Goal: Task Accomplishment & Management: Use online tool/utility

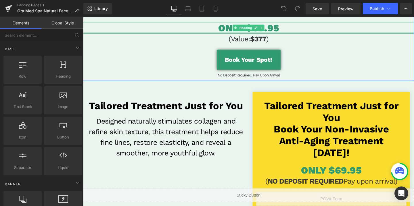
scroll to position [81, 0]
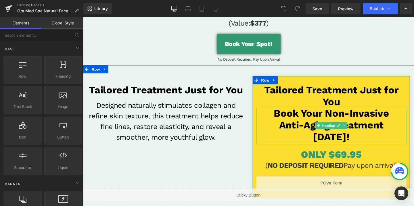
click at [337, 123] on h1 "Book your non-invasive" at bounding box center [344, 118] width 158 height 12
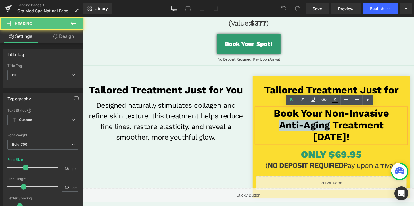
drag, startPoint x: 340, startPoint y: 131, endPoint x: 284, endPoint y: 132, distance: 56.3
click at [284, 132] on h1 "Anti-Aging treatment" at bounding box center [344, 131] width 158 height 12
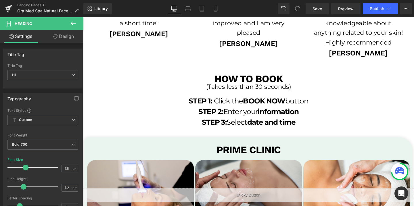
scroll to position [1051, 0]
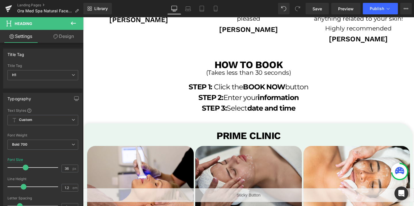
click at [275, 138] on b "Prime Clinic" at bounding box center [257, 142] width 68 height 12
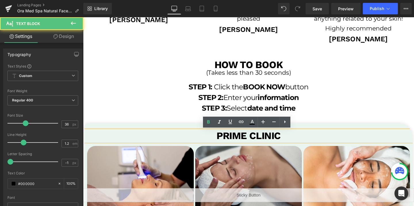
click at [275, 138] on b "Prime Clinic" at bounding box center [257, 142] width 68 height 12
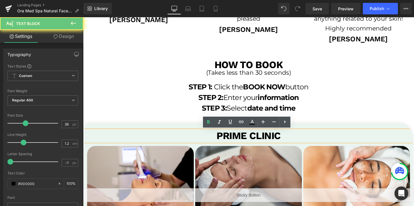
click at [275, 138] on b "Prime Clinic" at bounding box center [257, 142] width 68 height 12
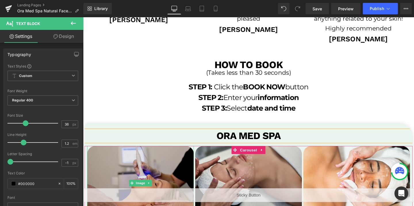
click at [162, 158] on img at bounding box center [143, 192] width 112 height 78
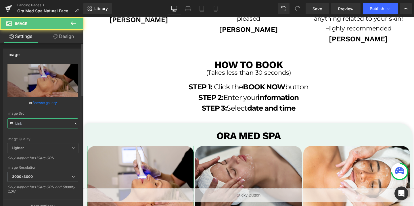
click at [38, 122] on input "text" at bounding box center [42, 123] width 71 height 10
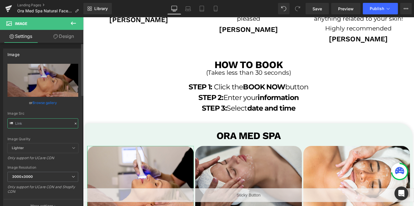
click at [38, 122] on input "text" at bounding box center [42, 123] width 71 height 10
paste input "38/7430/9416/files/OraMedSpa_temp_3000x3000.png?v=1732211586"
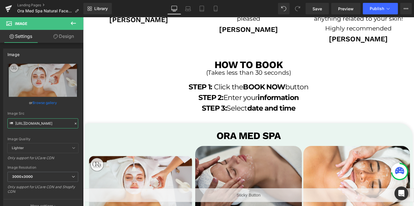
type input "[URL][DOMAIN_NAME]"
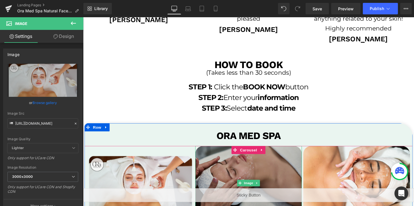
click at [213, 173] on img at bounding box center [257, 192] width 112 height 78
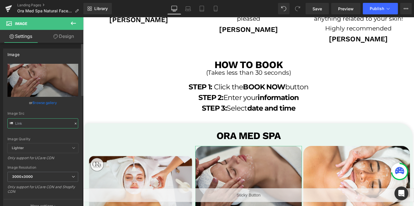
click at [53, 123] on input "text" at bounding box center [42, 123] width 71 height 10
paste input "38/7430/9416/files/OraMedSpa_temp_2_3000x3000.png?v=1732211585"
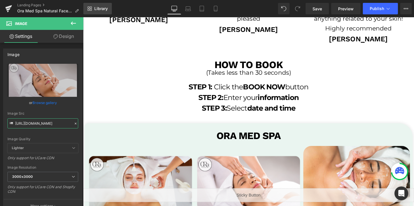
type input "[URL][DOMAIN_NAME]"
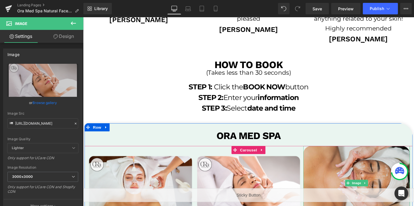
click at [328, 171] on img at bounding box center [370, 192] width 112 height 78
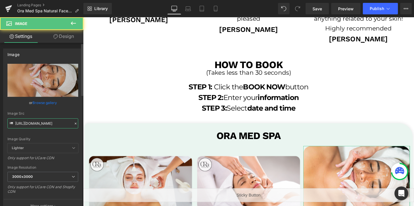
click at [28, 125] on input "[URL][DOMAIN_NAME]" at bounding box center [42, 123] width 71 height 10
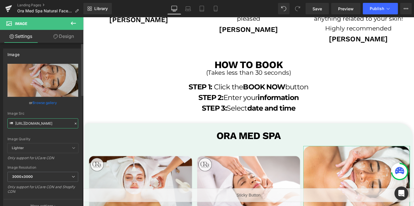
click at [28, 125] on input "[URL][DOMAIN_NAME]" at bounding box center [42, 123] width 71 height 10
paste input "38/7430/9416/files/OraMedSpa_temp_3_3000x3000.png?v=1732211585"
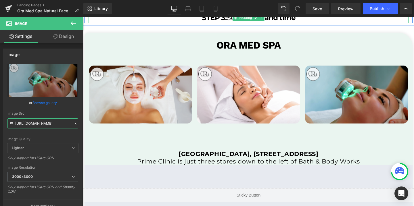
scroll to position [1147, 0]
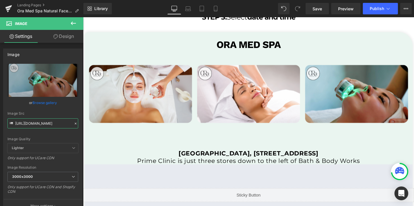
type input "[URL][DOMAIN_NAME]"
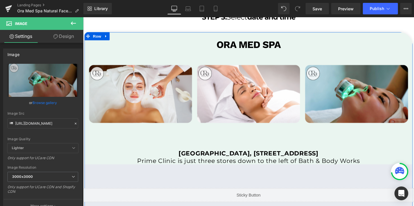
click at [214, 162] on b "[GEOGRAPHIC_DATA], [STREET_ADDRESS]" at bounding box center [257, 160] width 147 height 8
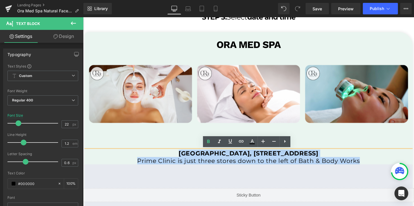
drag, startPoint x: 152, startPoint y: 158, endPoint x: 372, endPoint y: 166, distance: 220.3
click at [372, 166] on div "[GEOGRAPHIC_DATA], [STREET_ADDRESS] Prime Clinic is just three stores down to t…" at bounding box center [256, 164] width 345 height 15
paste div
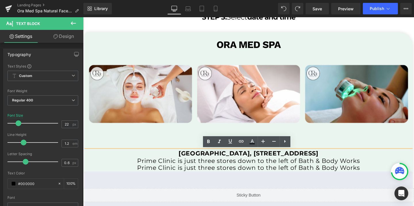
click at [198, 174] on p "Prime Clinic is just three stores down to the left of Bath & Body Works" at bounding box center [256, 175] width 345 height 7
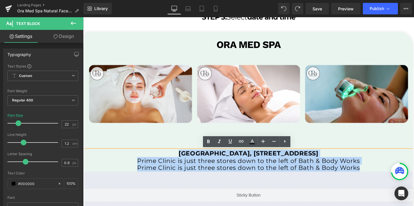
drag, startPoint x: 151, startPoint y: 159, endPoint x: 383, endPoint y: 175, distance: 232.8
click at [383, 175] on div "[GEOGRAPHIC_DATA], [STREET_ADDRESS] Prime Clinic is just three stores down to t…" at bounding box center [256, 168] width 345 height 23
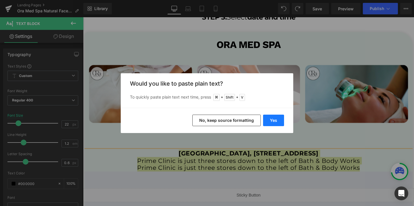
click at [274, 122] on button "Yes" at bounding box center [273, 120] width 21 height 11
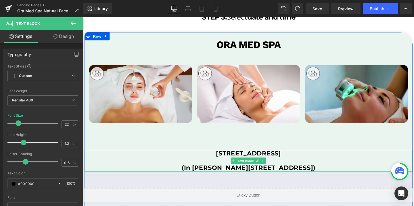
click at [191, 174] on p "(In [PERSON_NAME][STREET_ADDRESS])" at bounding box center [256, 175] width 345 height 7
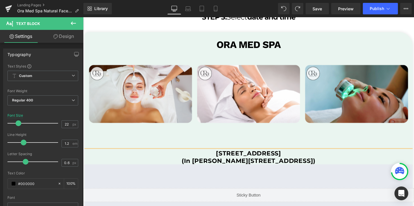
click at [213, 168] on b "(In [PERSON_NAME][STREET_ADDRESS])" at bounding box center [257, 168] width 141 height 8
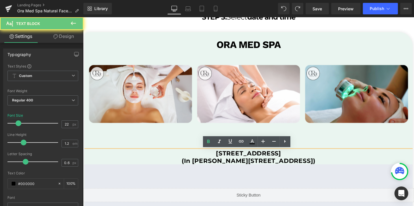
click at [213, 168] on b "(In [PERSON_NAME][STREET_ADDRESS])" at bounding box center [257, 168] width 141 height 8
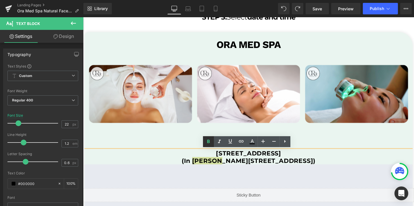
click at [205, 142] on icon at bounding box center [208, 141] width 7 height 7
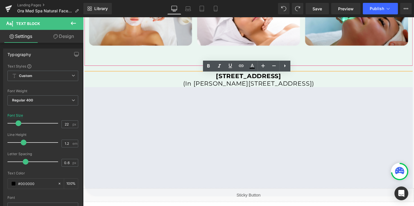
scroll to position [1229, 0]
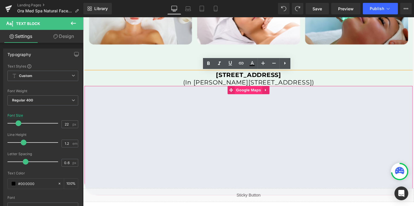
click at [257, 95] on span "Google Maps" at bounding box center [256, 94] width 29 height 9
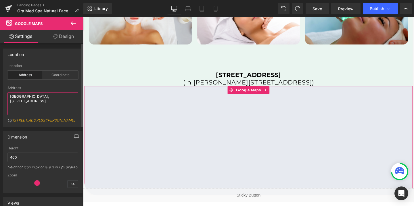
click at [48, 99] on textarea "[GEOGRAPHIC_DATA], [STREET_ADDRESS]" at bounding box center [42, 103] width 71 height 23
paste textarea "[STREET_ADDRESS]"
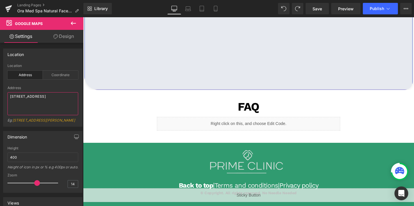
scroll to position [1354, 0]
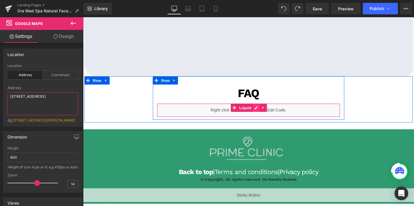
click at [264, 113] on div "Liquid" at bounding box center [257, 115] width 193 height 14
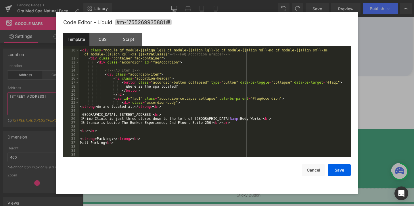
scroll to position [46, 0]
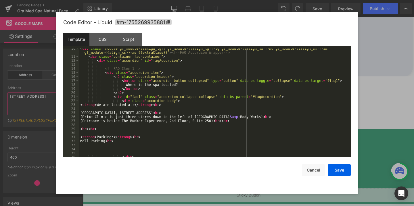
type textarea "[STREET_ADDRESS]"
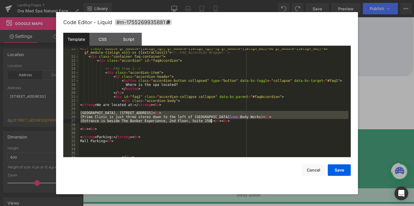
drag, startPoint x: 80, startPoint y: 113, endPoint x: 212, endPoint y: 120, distance: 131.2
click at [212, 120] on div "< div class = "module gf_module-{{align_lg}} gf_module-{{align_lg}}-lg gf_modul…" at bounding box center [213, 107] width 269 height 121
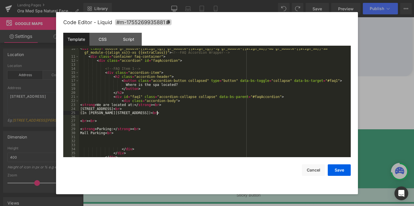
click at [101, 120] on div "< div class = "module gf_module-{{align_lg}} gf_module-{{align_lg}}-lg gf_modul…" at bounding box center [213, 107] width 269 height 121
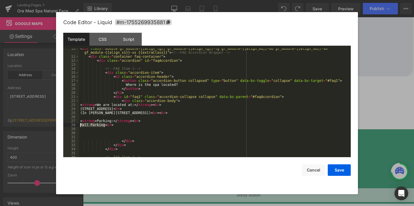
drag, startPoint x: 105, startPoint y: 125, endPoint x: 79, endPoint y: 125, distance: 25.3
click at [79, 125] on div "< div class = "module gf_module-{{align_lg}} gf_module-{{align_lg}}-lg gf_modul…" at bounding box center [213, 107] width 269 height 121
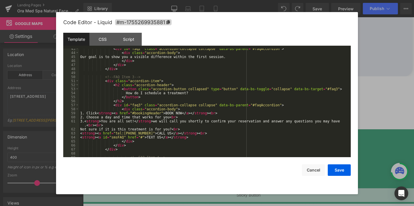
scroll to position [183, 0]
drag, startPoint x: 144, startPoint y: 132, endPoint x: 116, endPoint y: 134, distance: 27.7
click at [116, 134] on div "< div id = "faq2" class = "accordion-collapse collapse" data-bs-parent = "#faqA…" at bounding box center [213, 104] width 269 height 117
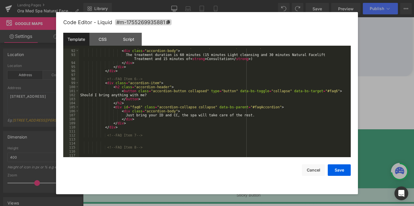
scroll to position [390, 0]
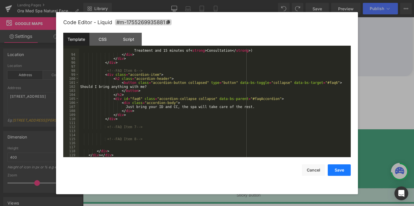
click at [335, 172] on button "Save" at bounding box center [339, 169] width 23 height 11
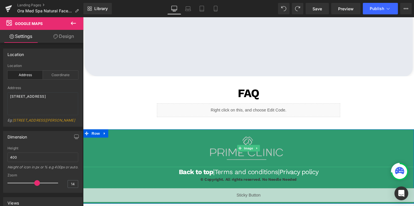
click at [252, 159] on img at bounding box center [257, 155] width 104 height 40
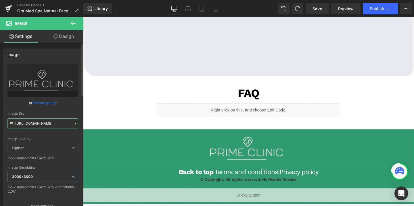
click at [45, 124] on input "[URL][DOMAIN_NAME]" at bounding box center [42, 123] width 71 height 10
paste input "38/7430/9416/files/OraMedSpa_logo_1_3000x3000.png?v=173221246"
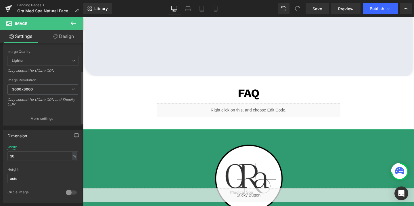
scroll to position [108, 0]
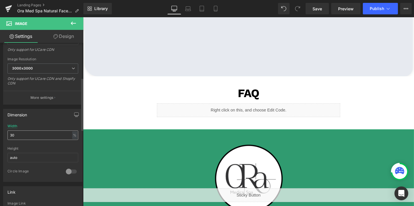
type input "[URL][DOMAIN_NAME]"
click at [22, 134] on input "30" at bounding box center [42, 134] width 71 height 9
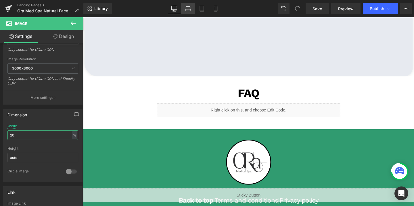
type input "20"
click at [189, 7] on icon at bounding box center [188, 9] width 6 height 6
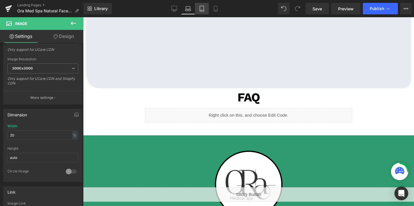
scroll to position [1388, 0]
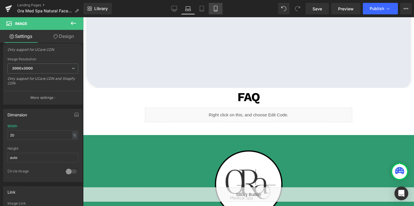
click at [217, 6] on icon at bounding box center [216, 9] width 6 height 6
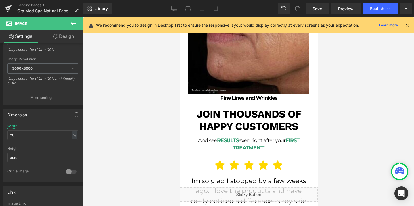
scroll to position [1389, 0]
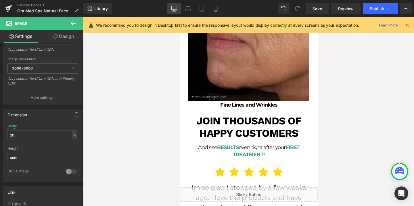
click at [175, 7] on icon at bounding box center [174, 9] width 6 height 6
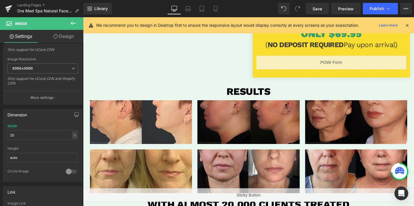
scroll to position [102, 0]
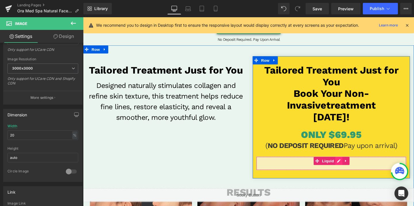
click at [351, 170] on div "Liquid" at bounding box center [344, 171] width 158 height 14
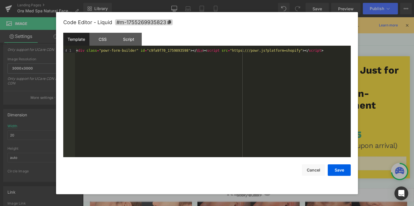
click at [176, 53] on div "< div class = "powr-form-builder" id = "c9fa9f70_1759893598" > </ div > < scrip…" at bounding box center [213, 107] width 276 height 117
click at [337, 173] on button "Save" at bounding box center [339, 169] width 23 height 11
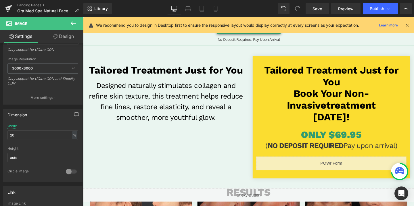
click at [374, 14] on div "Library Desktop Desktop Laptop Tablet Mobile Save Preview Publish Scheduled Vie…" at bounding box center [248, 8] width 330 height 17
click at [376, 11] on button "Publish" at bounding box center [380, 8] width 35 height 11
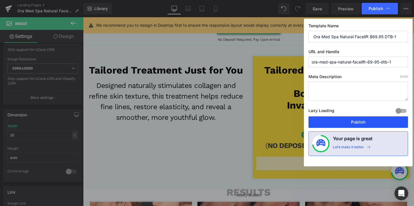
click at [340, 127] on button "Publish" at bounding box center [357, 121] width 99 height 11
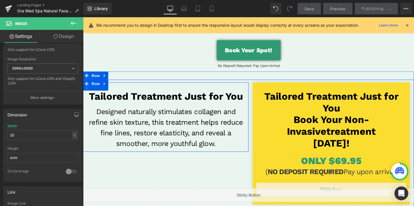
scroll to position [73, 0]
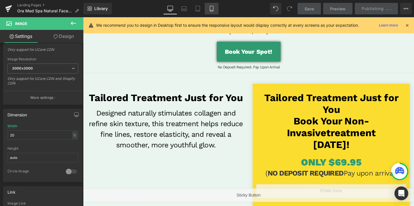
click at [212, 9] on icon at bounding box center [212, 9] width 6 height 6
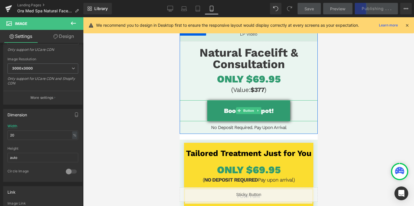
scroll to position [29, 0]
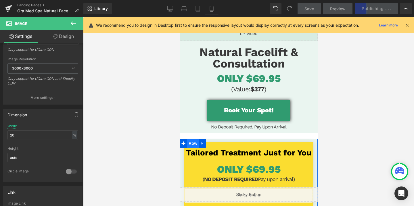
click at [193, 142] on span "Row" at bounding box center [192, 143] width 11 height 9
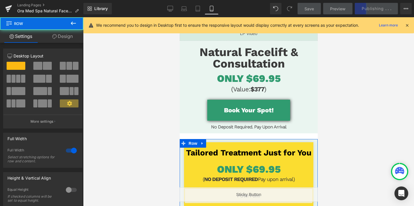
click at [61, 36] on link "Design" at bounding box center [63, 36] width 42 height 13
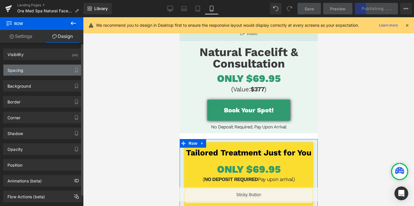
click at [32, 68] on div "Spacing" at bounding box center [42, 70] width 79 height 11
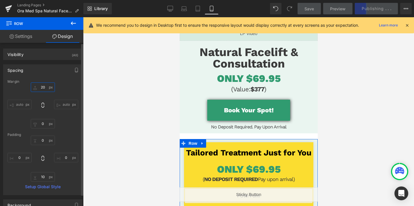
click at [41, 87] on input "20" at bounding box center [43, 86] width 24 height 9
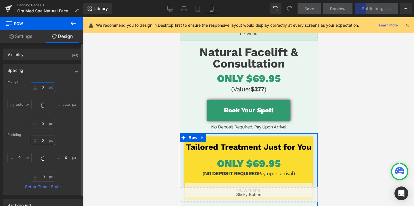
type input "0"
click at [42, 139] on input "0" at bounding box center [43, 140] width 24 height 9
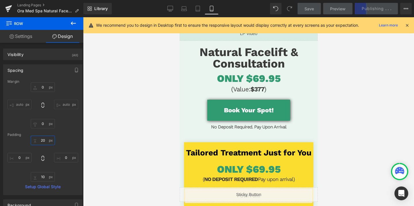
type input "20"
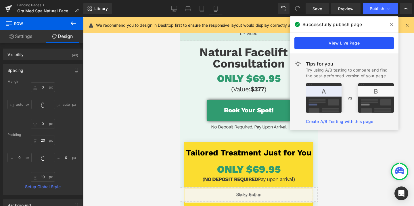
click at [334, 43] on link "View Live Page" at bounding box center [343, 42] width 99 height 11
